Goal: Use online tool/utility

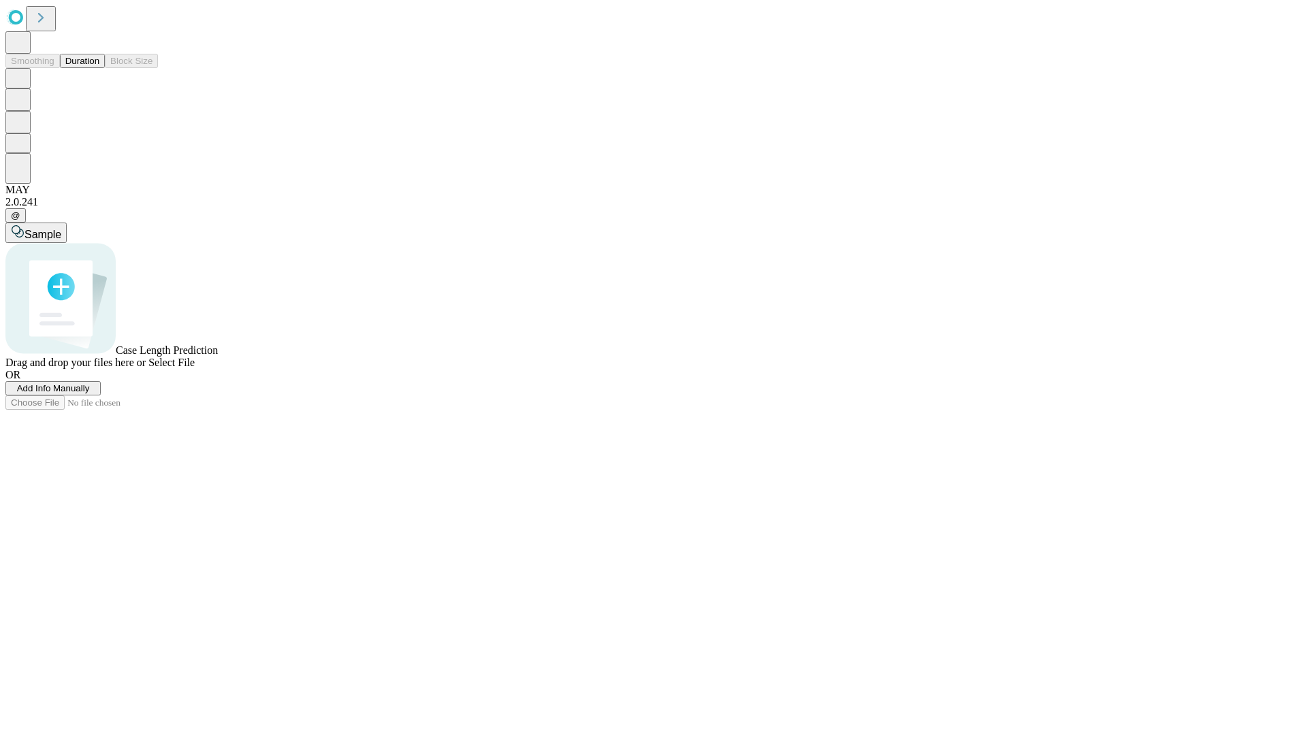
click at [99, 68] on button "Duration" at bounding box center [82, 61] width 45 height 14
click at [90, 393] on span "Add Info Manually" at bounding box center [53, 388] width 73 height 10
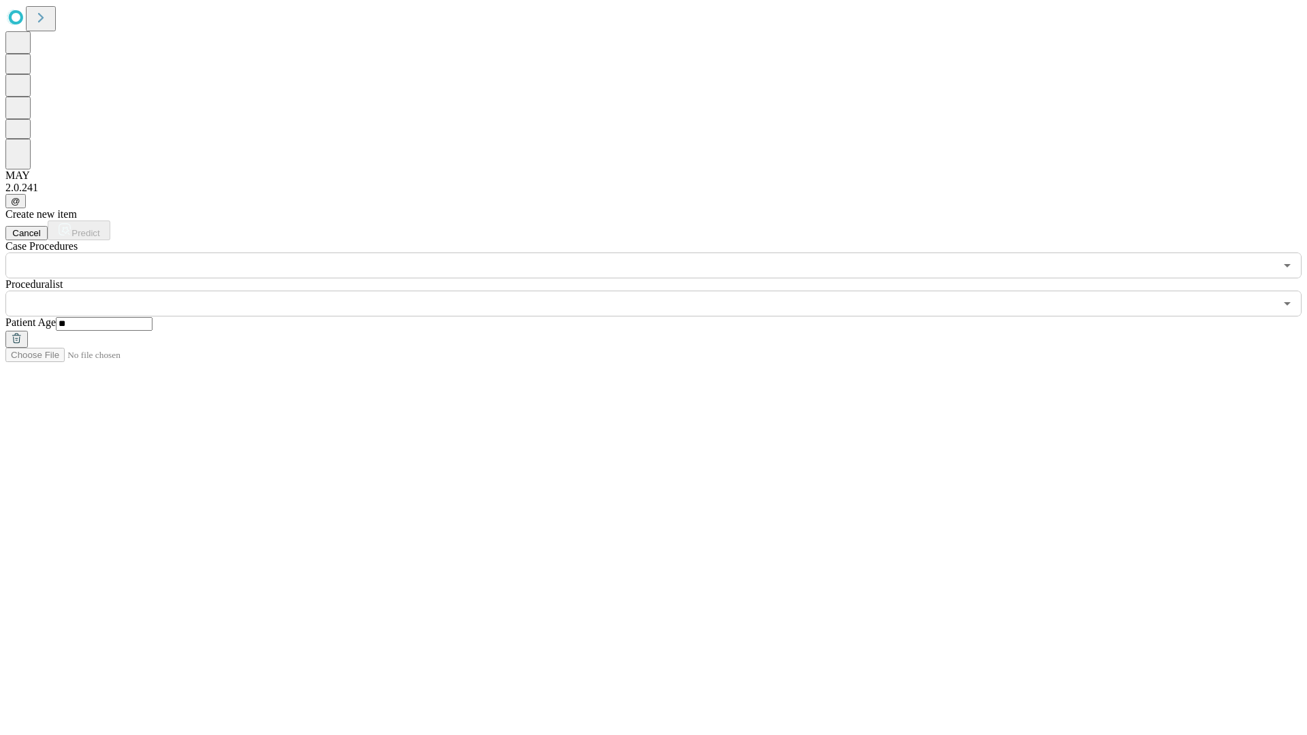
type input "**"
click at [663, 291] on input "text" at bounding box center [640, 304] width 1270 height 26
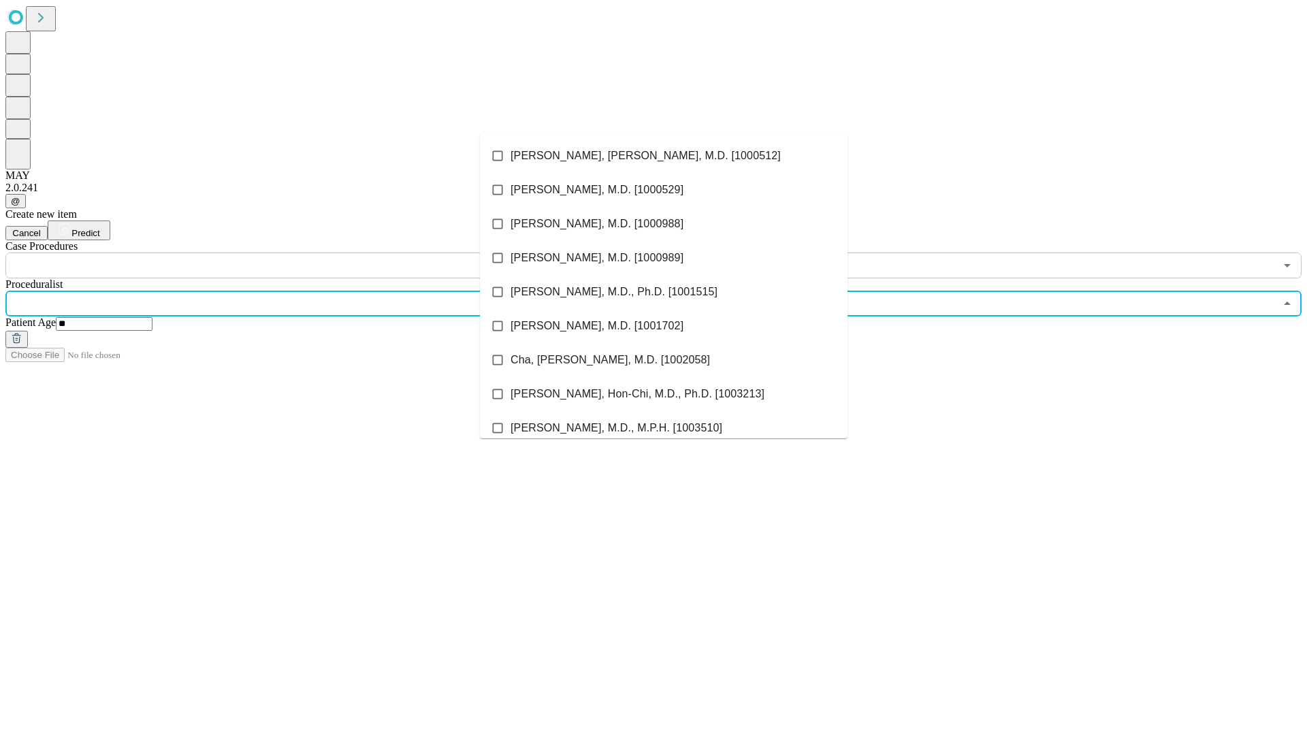
click at [664, 156] on li "[PERSON_NAME], [PERSON_NAME], M.D. [1000512]" at bounding box center [664, 156] width 368 height 34
click at [286, 253] on input "text" at bounding box center [640, 266] width 1270 height 26
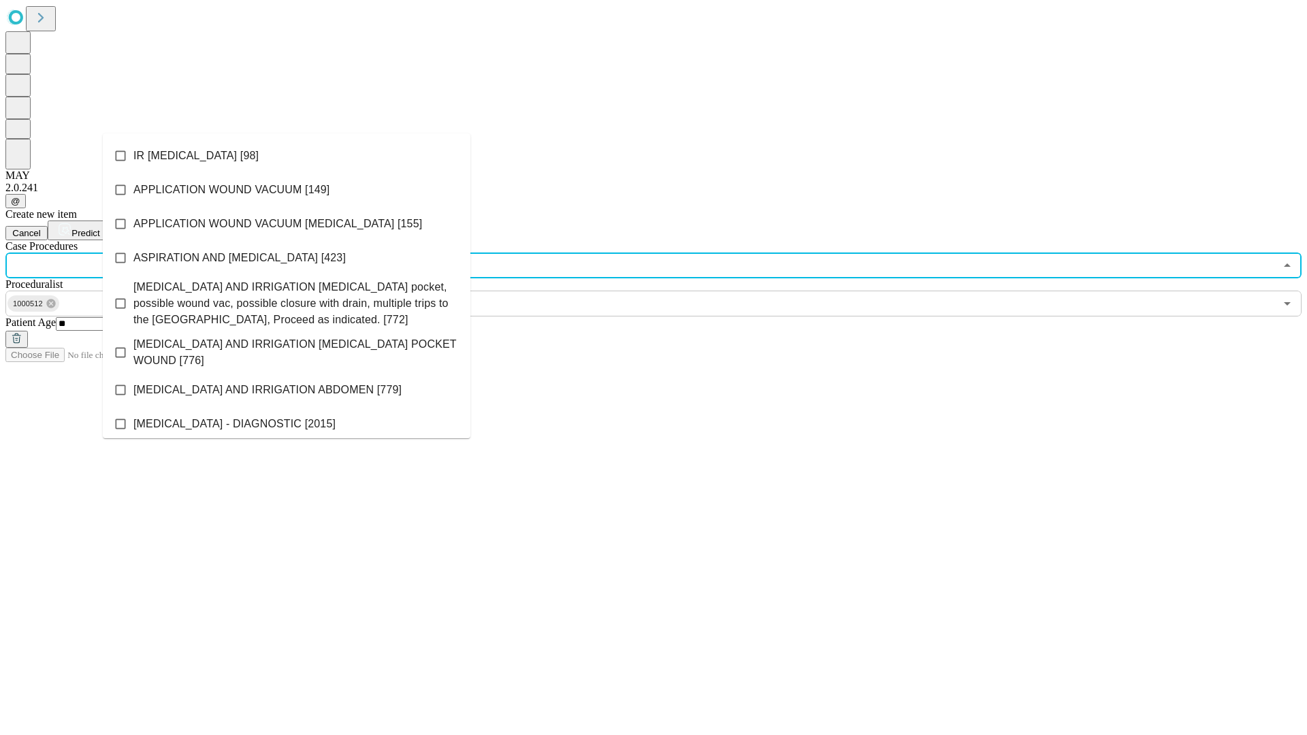
click at [287, 156] on li "IR [MEDICAL_DATA] [98]" at bounding box center [287, 156] width 368 height 34
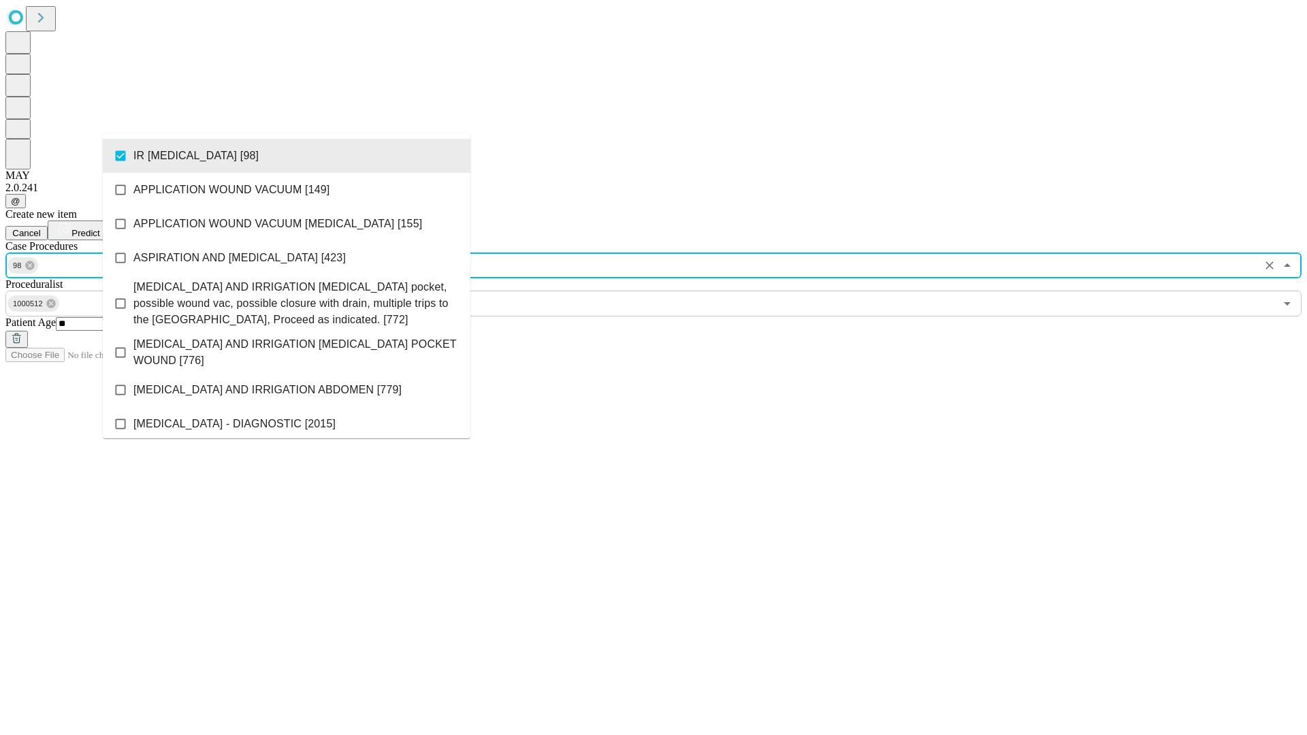
click at [99, 228] on span "Predict" at bounding box center [85, 233] width 28 height 10
